Goal: Navigation & Orientation: Find specific page/section

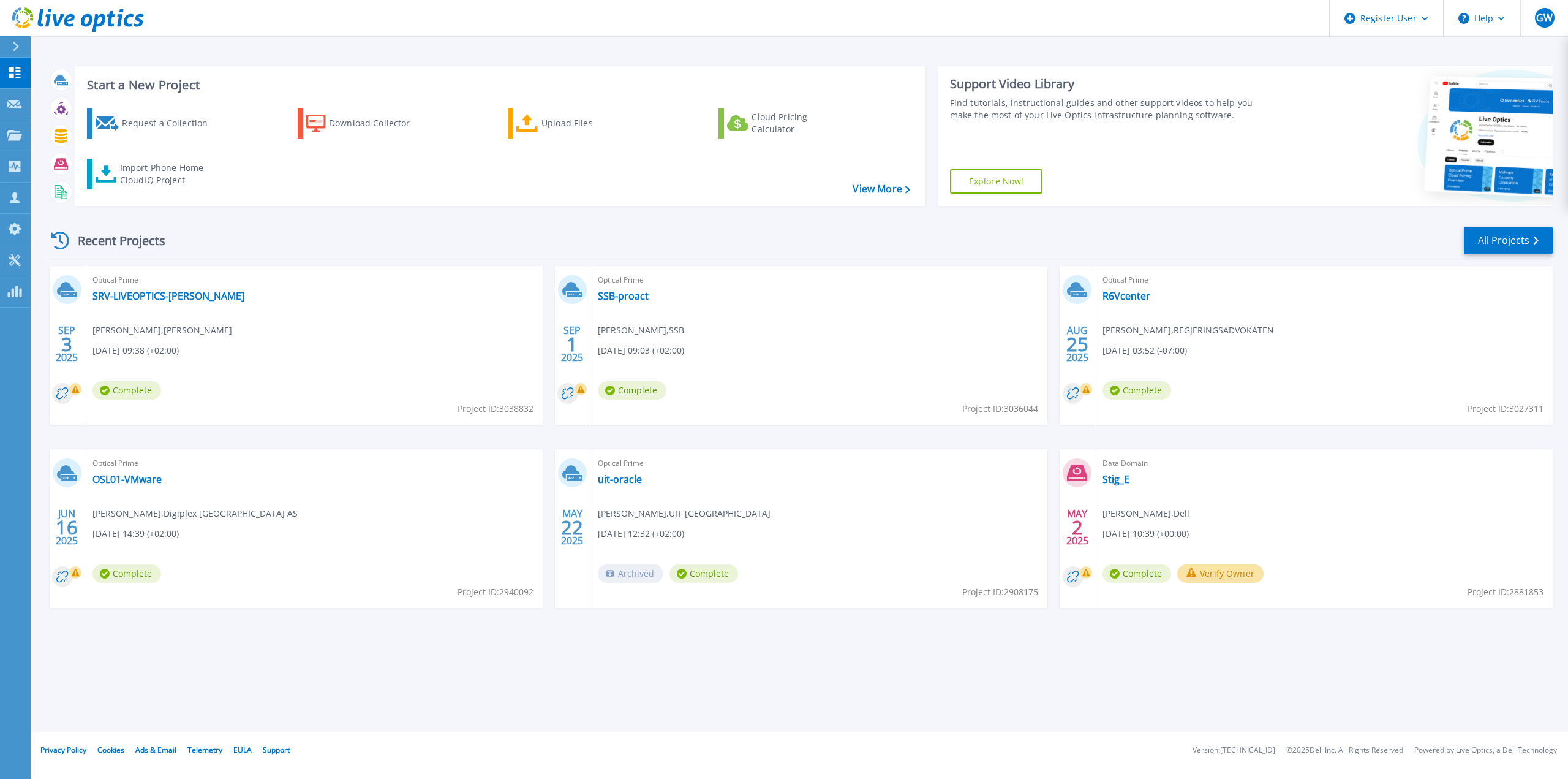
click at [266, 222] on div "Recent Projects All Projects SEP 3 2025 Optical Prime SRV-LIVEOPTICS-NEAS Håvar…" at bounding box center [800, 428] width 1505 height 426
click at [1536, 23] on span "GW" at bounding box center [1544, 18] width 16 height 10
click at [413, 244] on div "Recent Projects All Projects" at bounding box center [800, 241] width 1505 height 31
